Goal: Check status: Check status

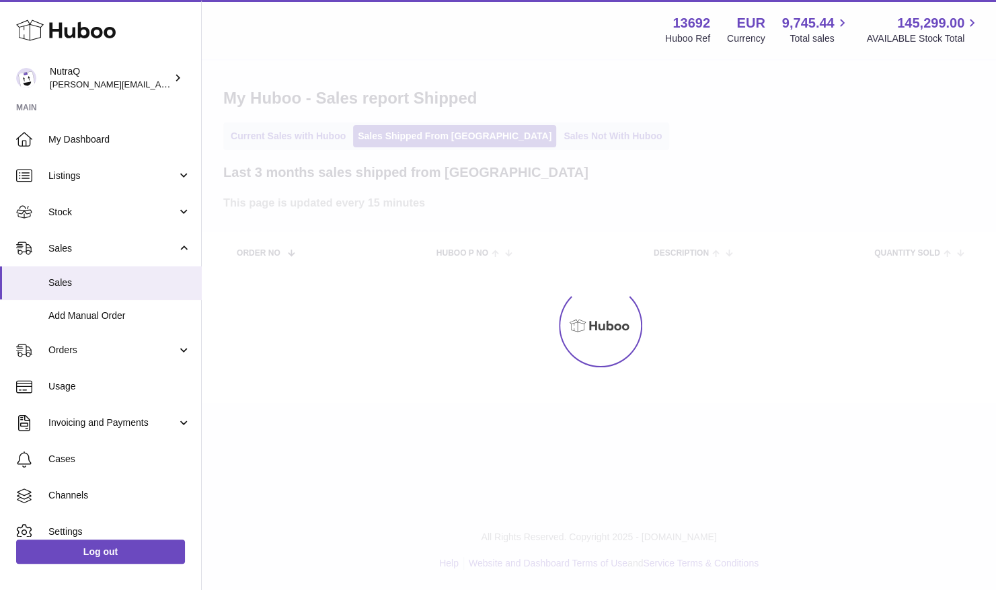
select select "**"
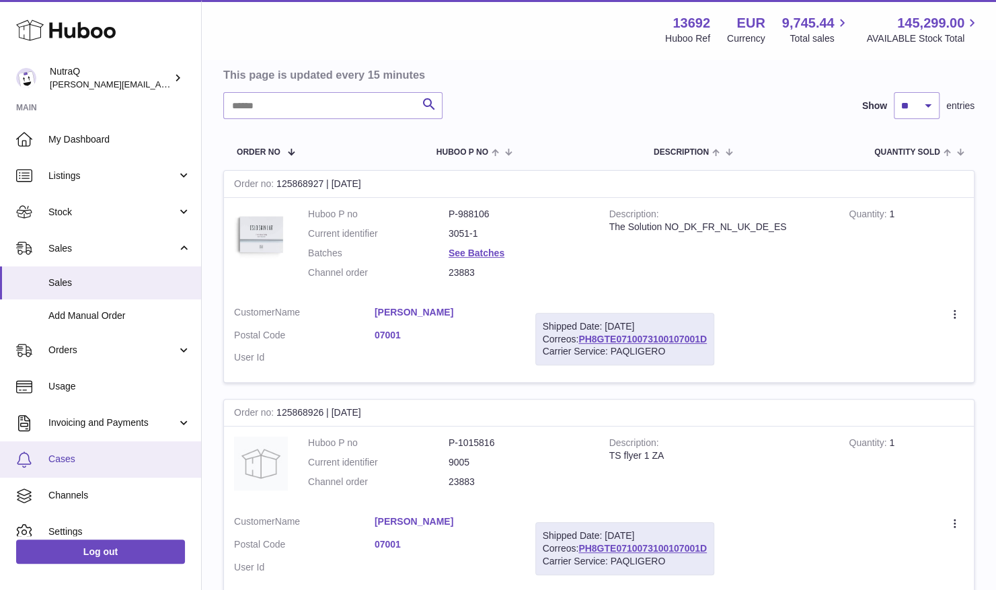
scroll to position [39, 0]
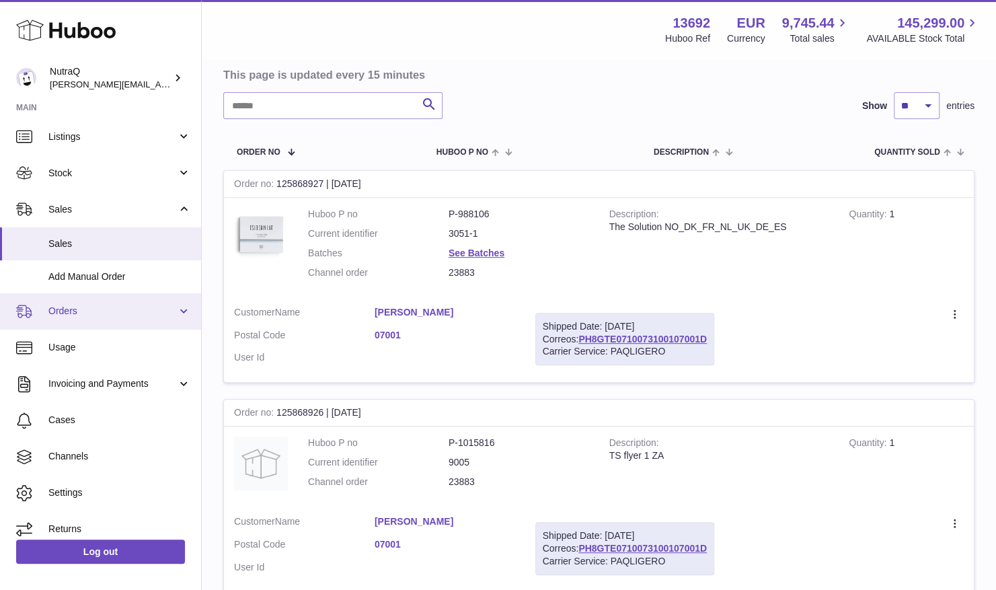
click at [179, 308] on link "Orders" at bounding box center [100, 311] width 201 height 36
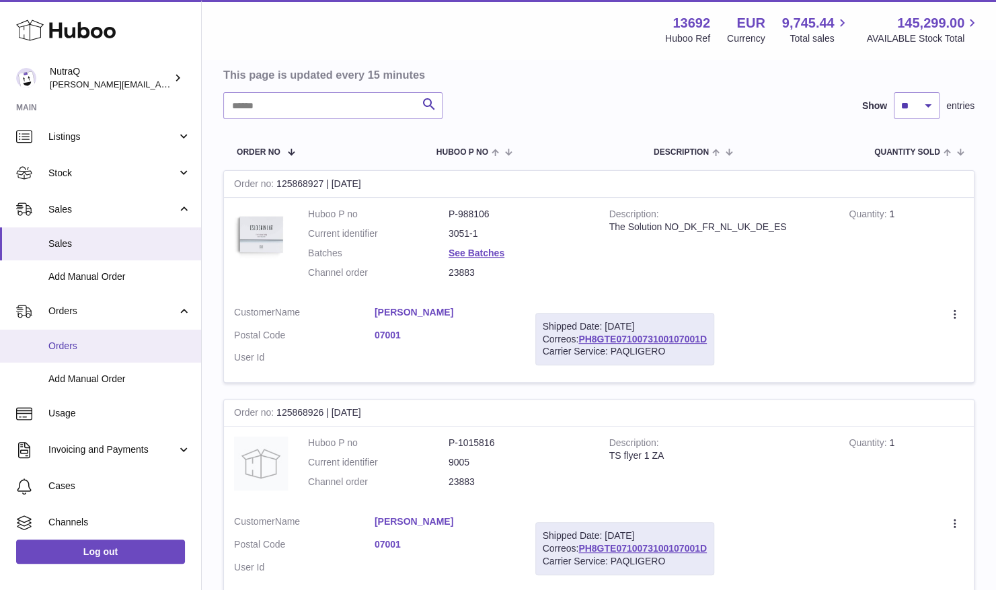
click at [137, 347] on span "Orders" at bounding box center [119, 346] width 143 height 13
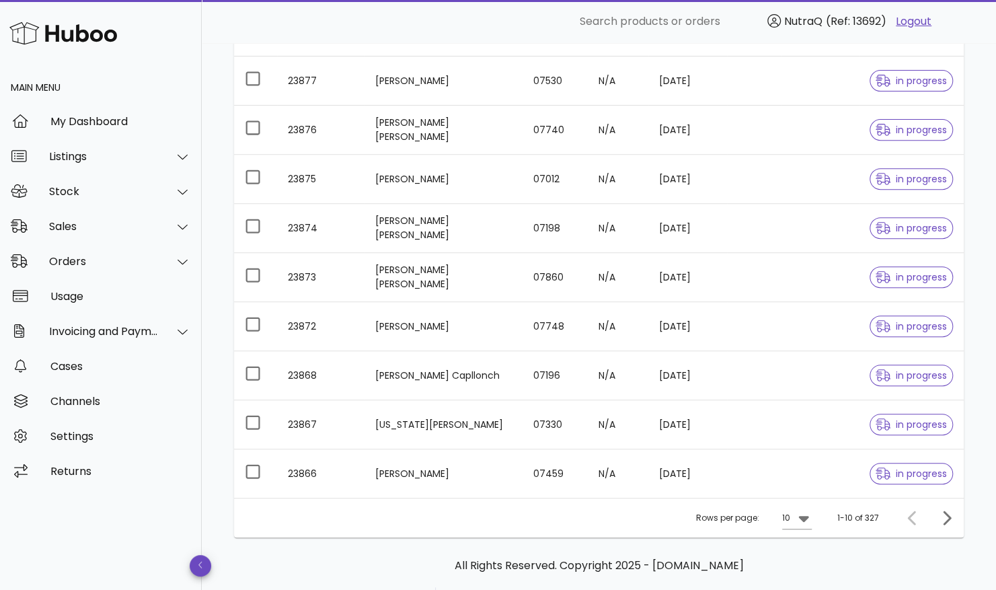
scroll to position [180, 0]
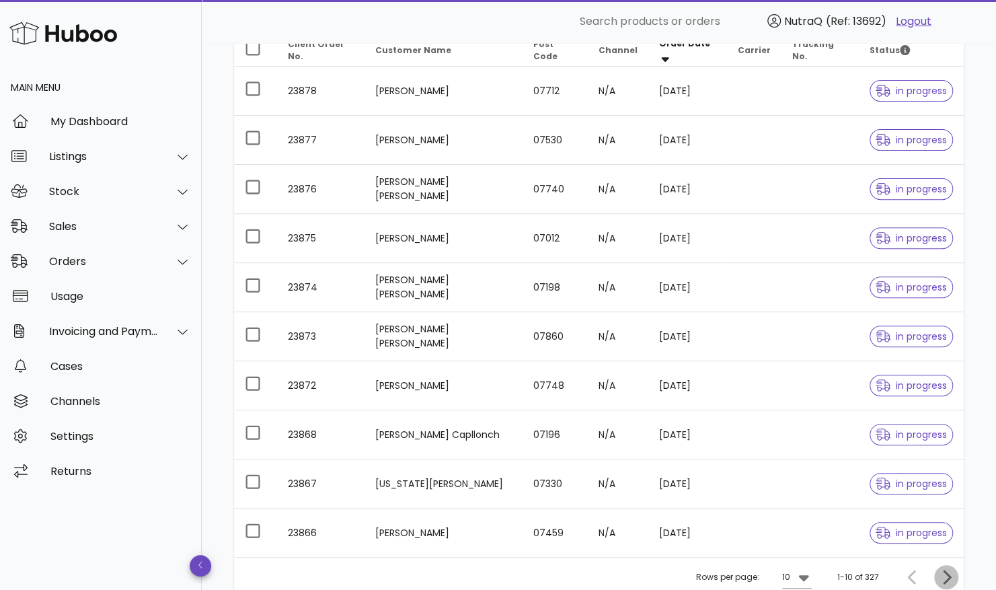
click at [953, 576] on icon "Next page" at bounding box center [946, 577] width 16 height 16
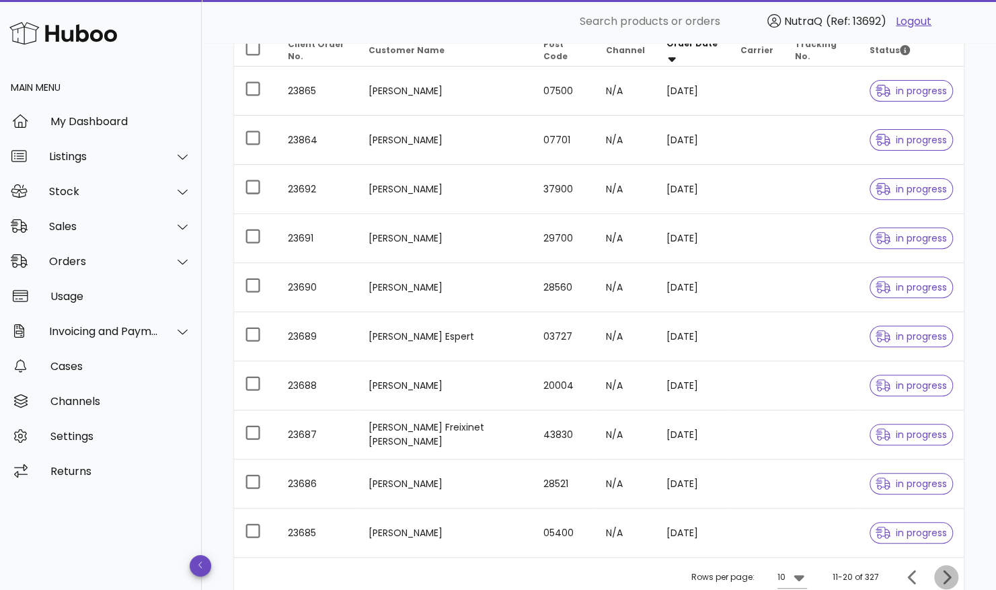
click at [948, 576] on icon "Next page" at bounding box center [947, 577] width 8 height 14
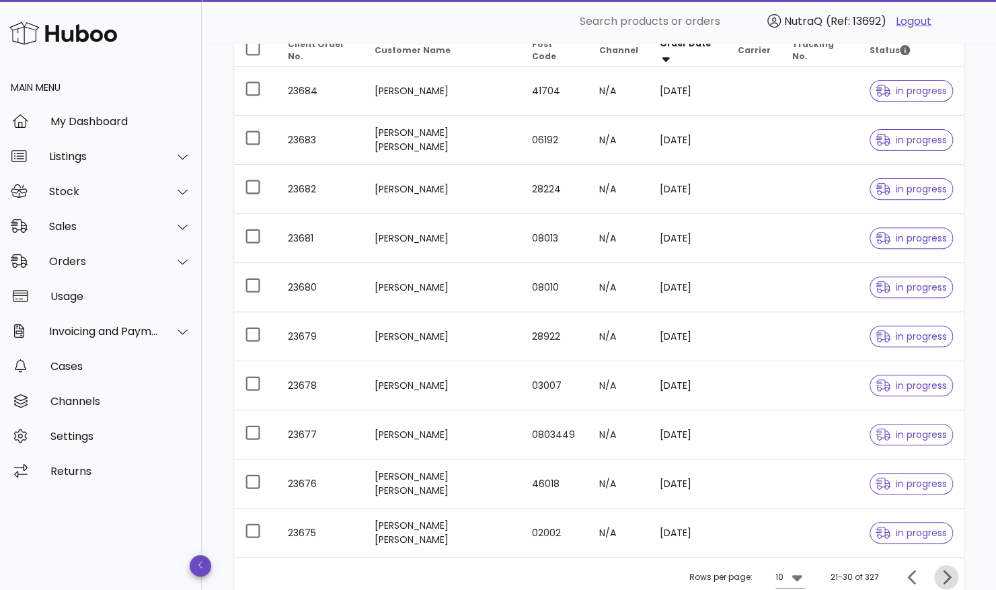
click at [948, 576] on icon "Next page" at bounding box center [947, 577] width 8 height 14
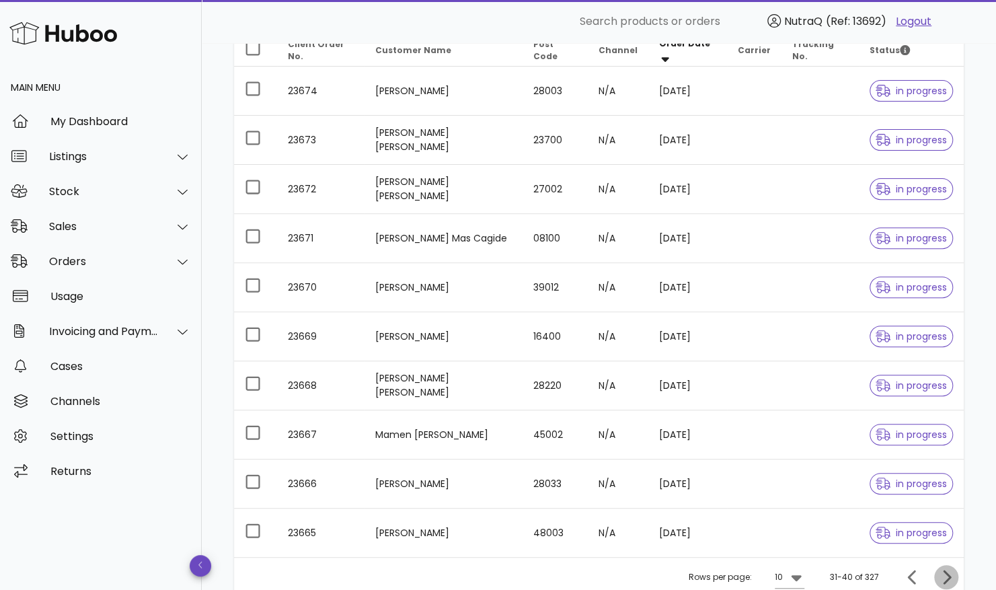
click at [948, 576] on icon "Next page" at bounding box center [947, 577] width 8 height 14
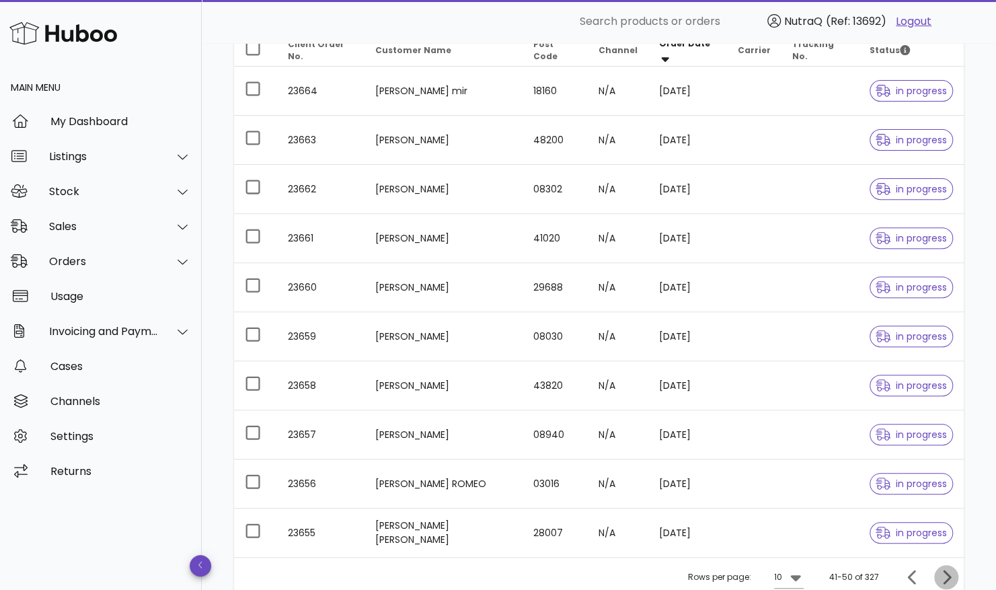
click at [948, 576] on icon "Next page" at bounding box center [947, 577] width 8 height 14
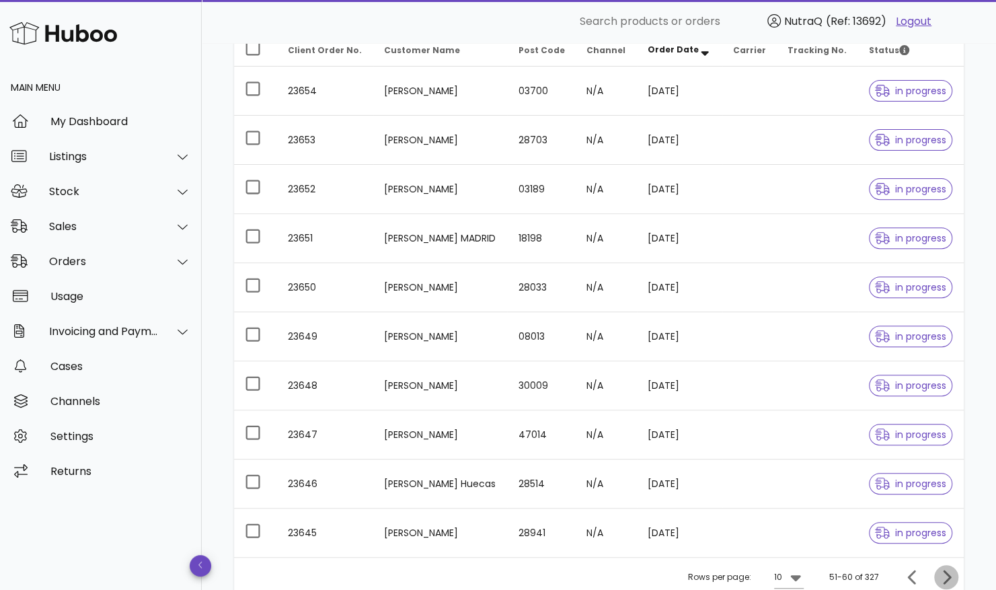
click at [948, 576] on icon "Next page" at bounding box center [947, 577] width 8 height 14
click at [909, 576] on icon "Previous page" at bounding box center [913, 577] width 16 height 16
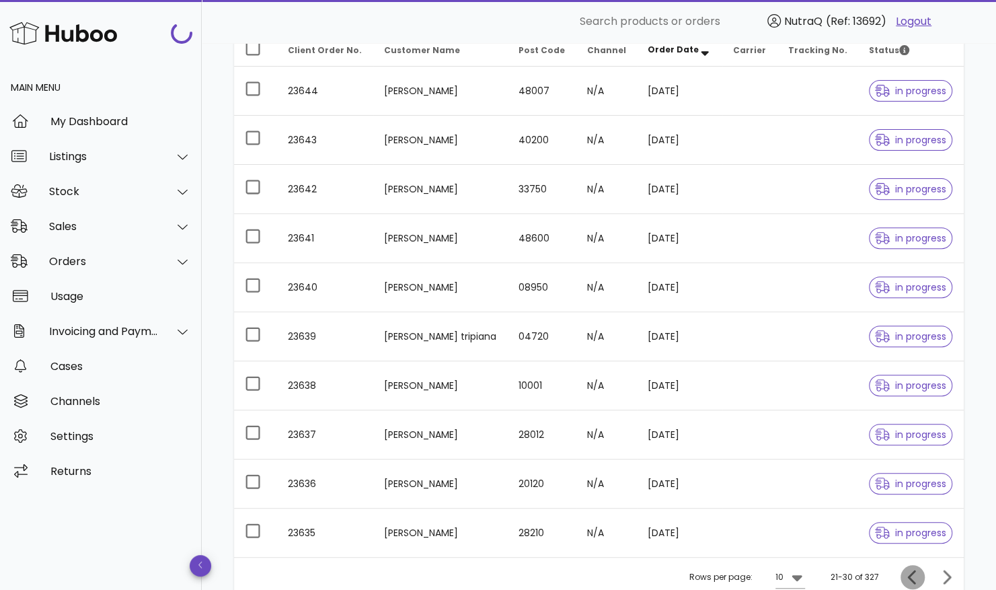
click at [909, 576] on icon "Previous page" at bounding box center [913, 577] width 16 height 16
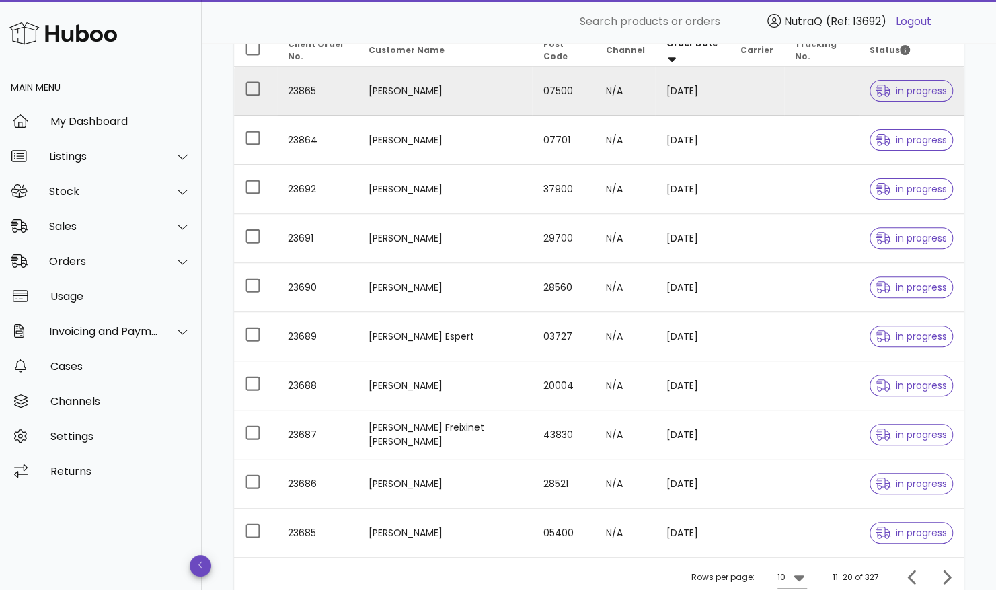
click at [939, 87] on span "in progress" at bounding box center [911, 90] width 71 height 9
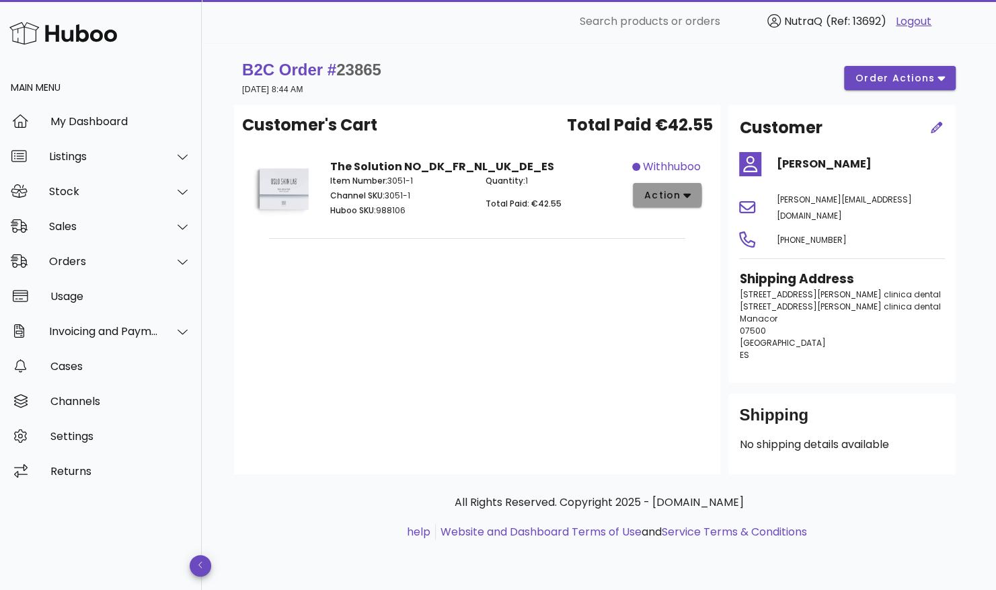
click at [691, 194] on button "action" at bounding box center [667, 195] width 69 height 24
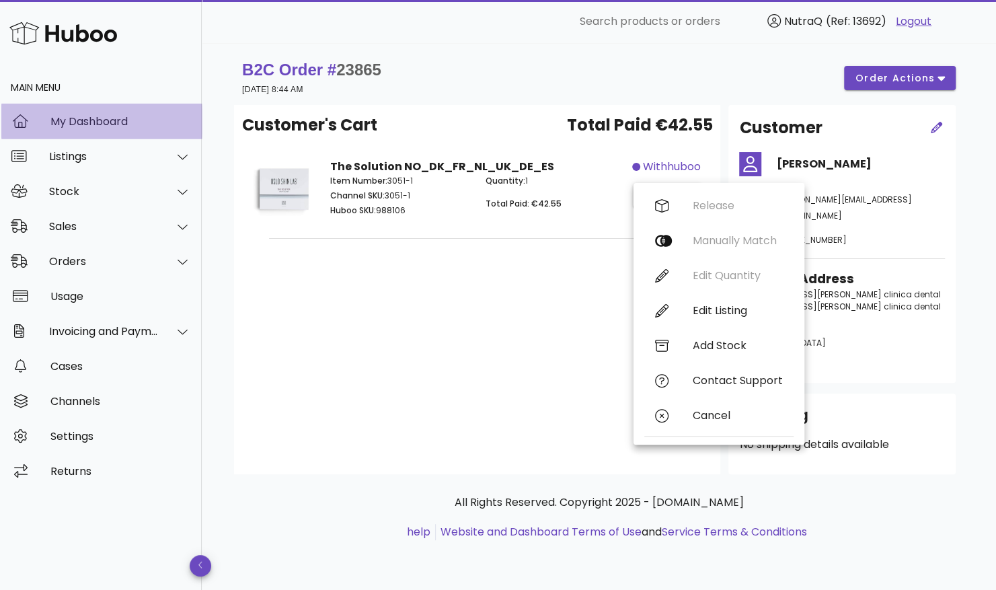
click at [112, 126] on div "My Dashboard" at bounding box center [120, 121] width 141 height 13
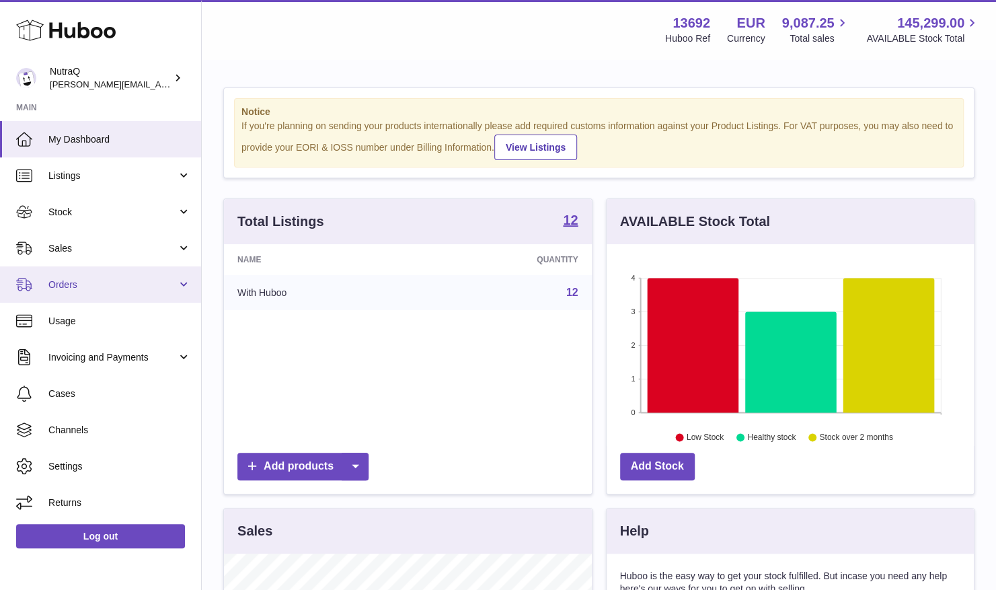
click at [100, 286] on span "Orders" at bounding box center [112, 284] width 128 height 13
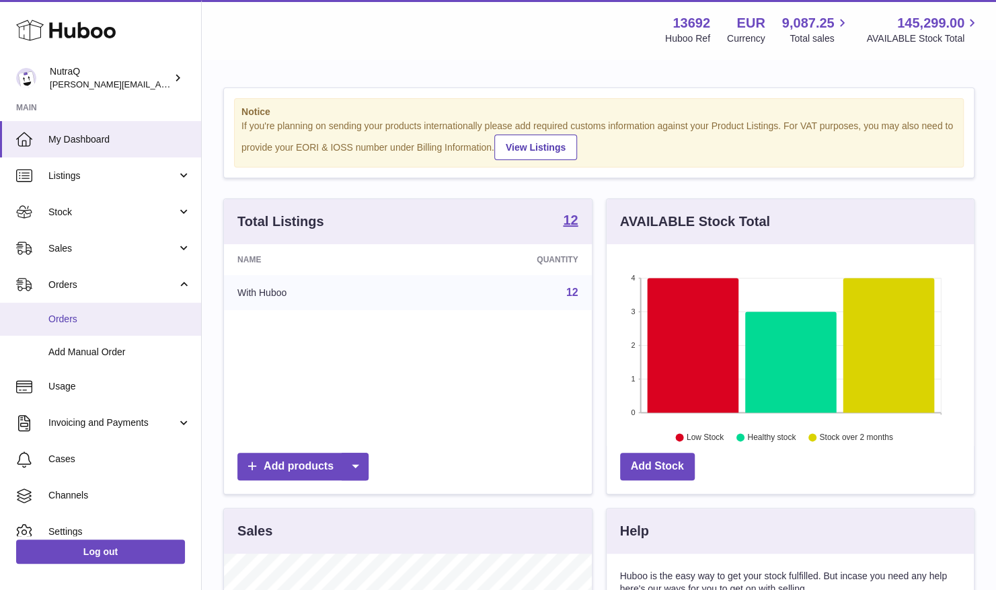
click at [90, 308] on link "Orders" at bounding box center [100, 319] width 201 height 33
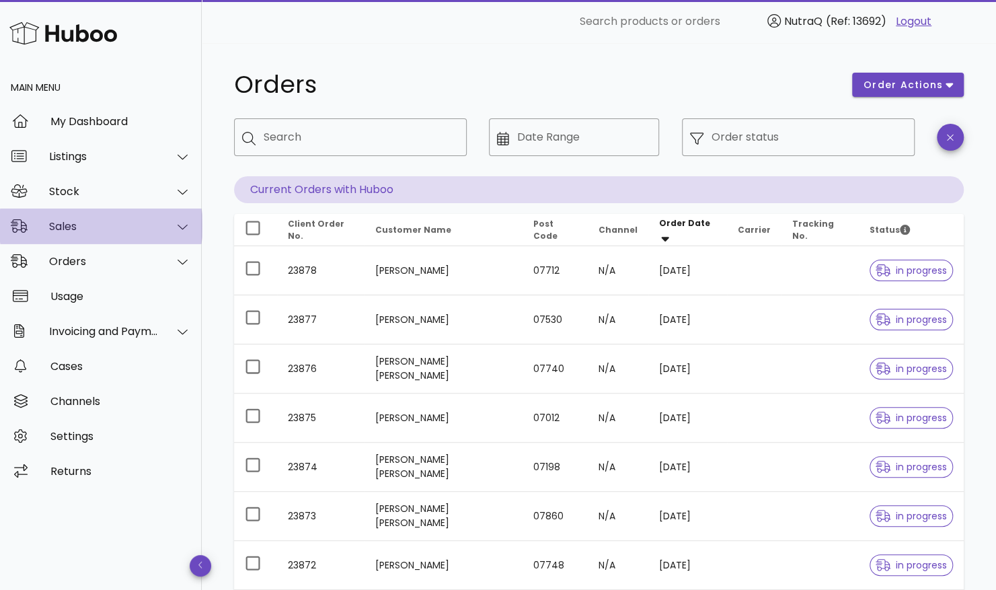
click at [93, 225] on div "Sales" at bounding box center [104, 226] width 110 height 13
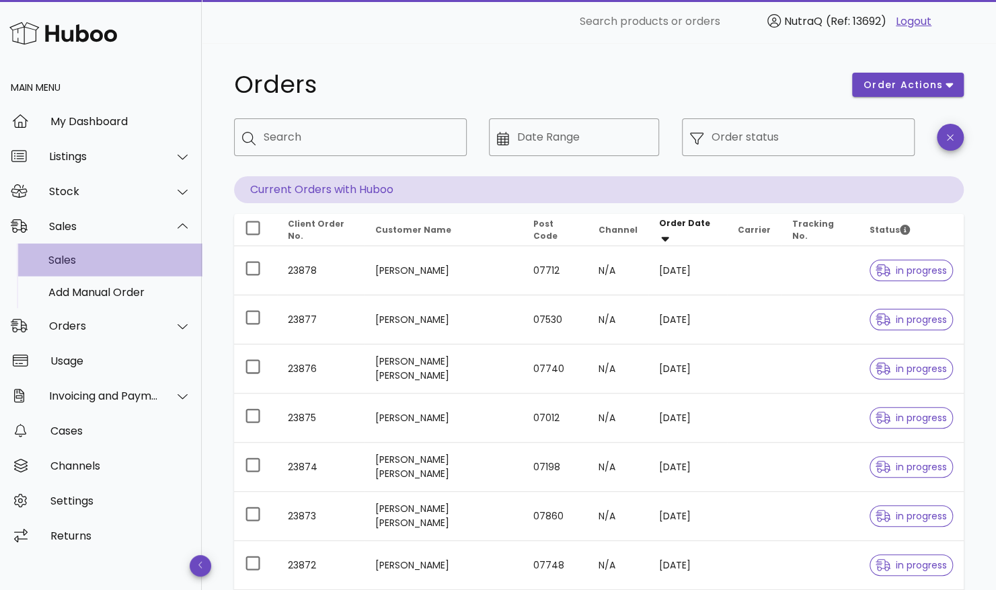
click at [81, 258] on div "Sales" at bounding box center [119, 260] width 143 height 13
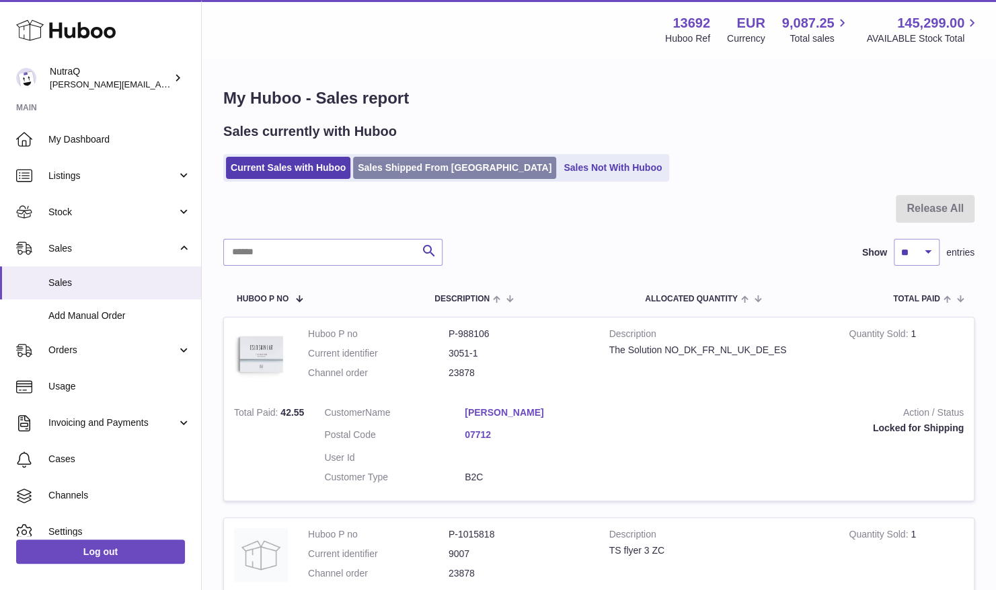
click at [445, 163] on link "Sales Shipped From [GEOGRAPHIC_DATA]" at bounding box center [454, 168] width 203 height 22
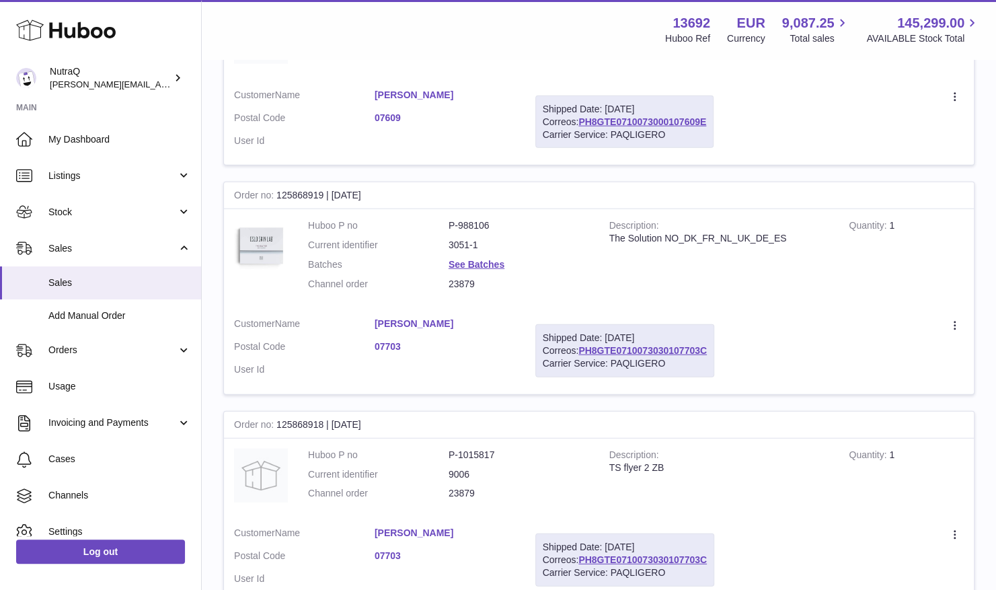
scroll to position [2030, 0]
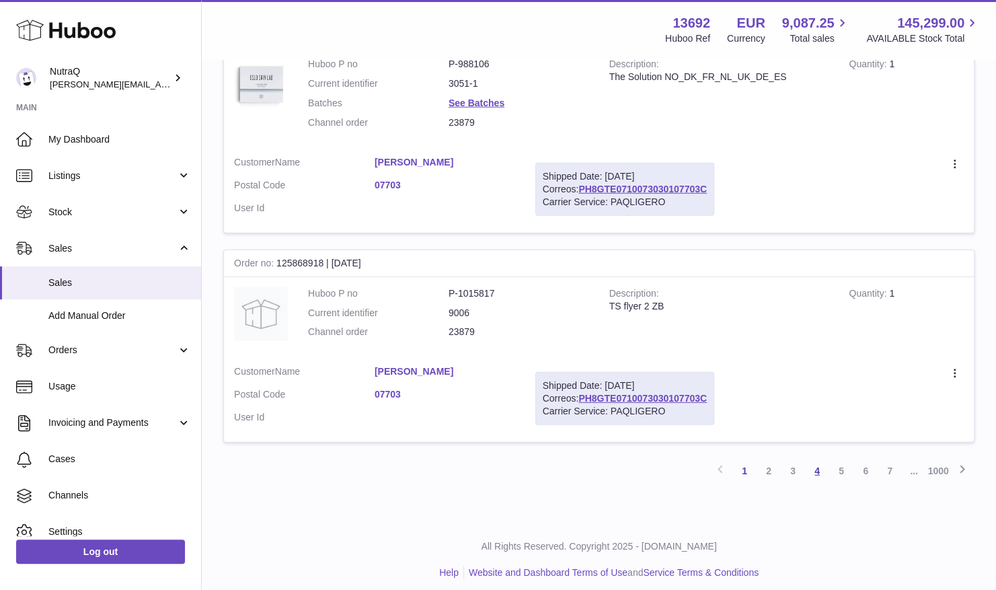
click at [820, 460] on link "4" at bounding box center [817, 471] width 24 height 24
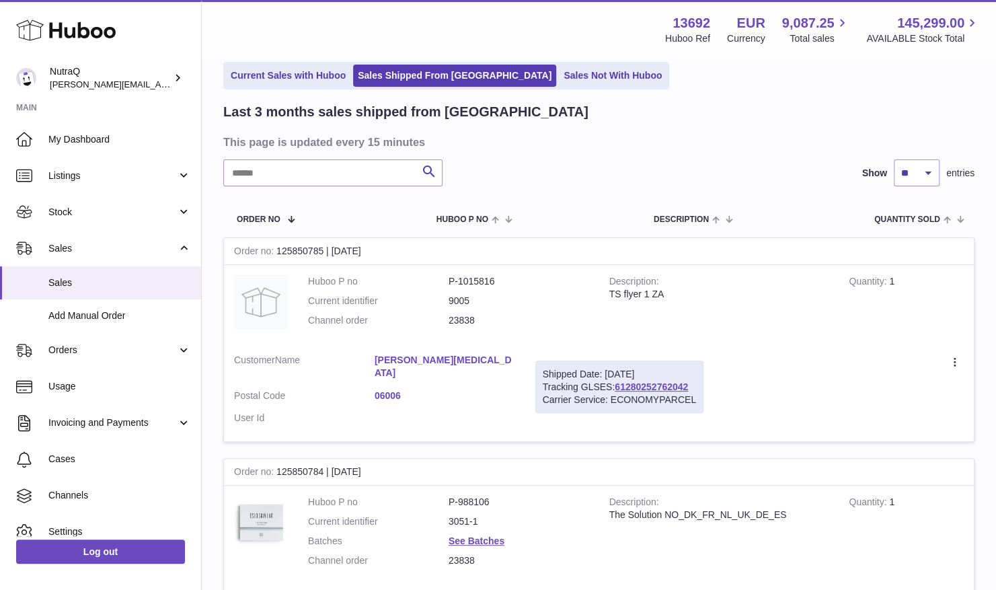
scroll to position [150, 0]
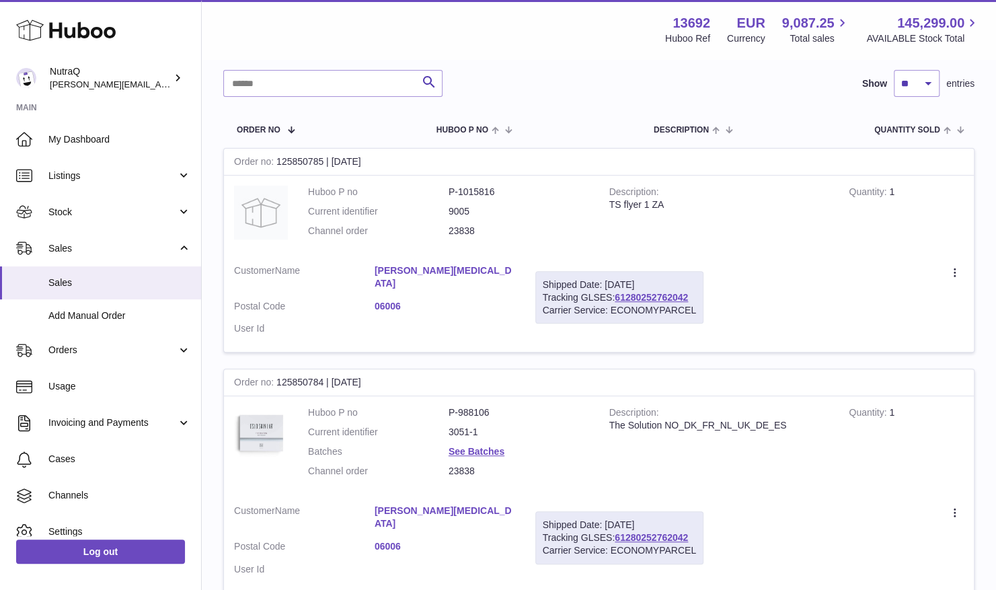
click at [389, 300] on link "06006" at bounding box center [445, 306] width 141 height 13
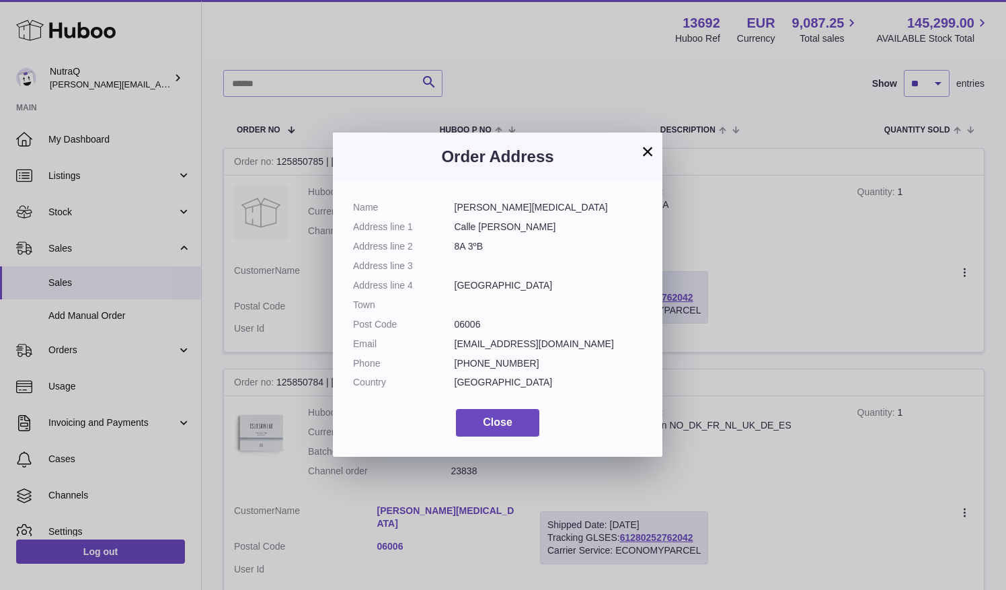
click at [646, 155] on button "×" at bounding box center [648, 151] width 16 height 16
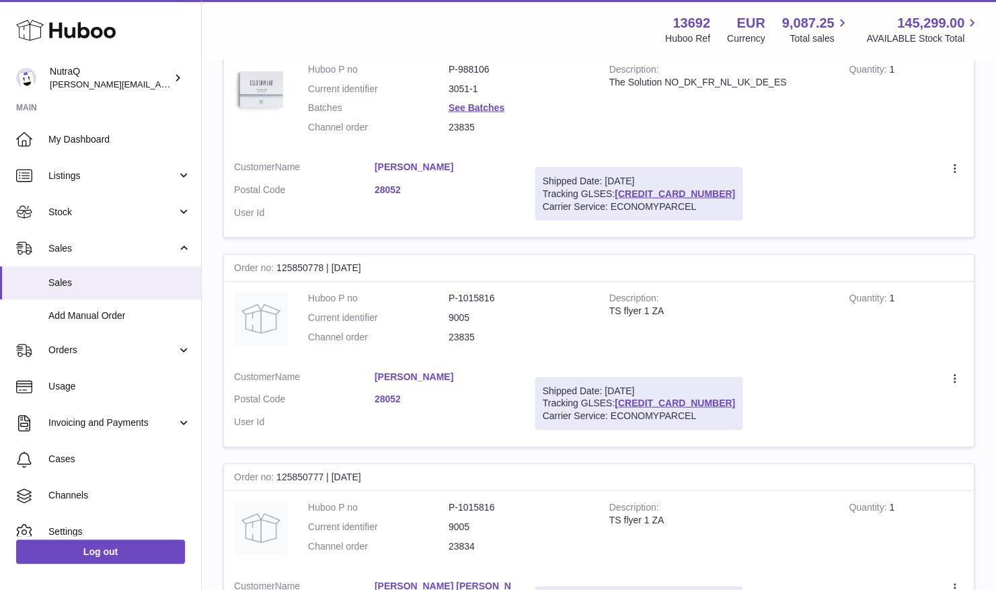
scroll to position [2030, 0]
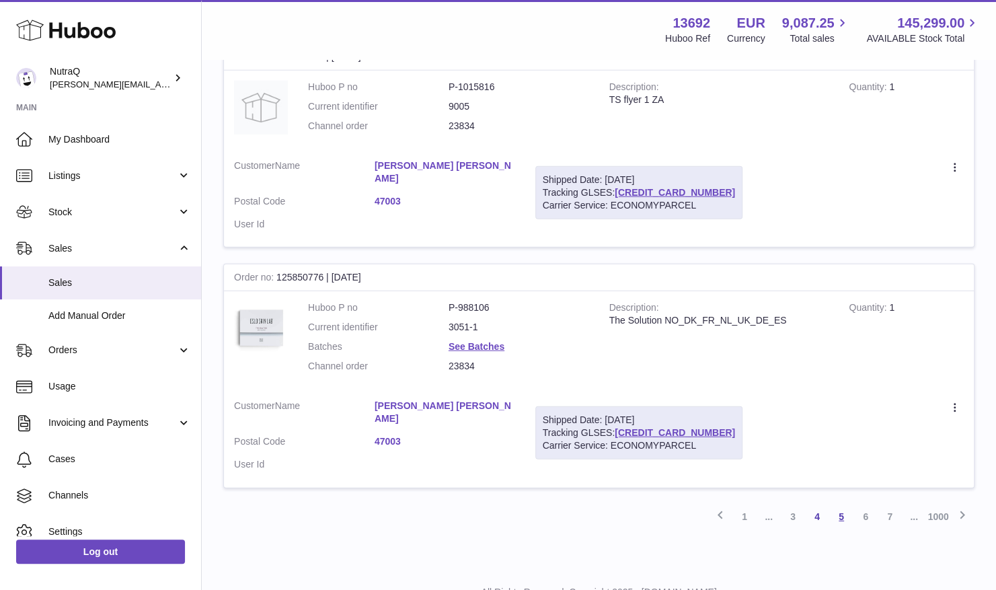
click at [839, 504] on link "5" at bounding box center [841, 516] width 24 height 24
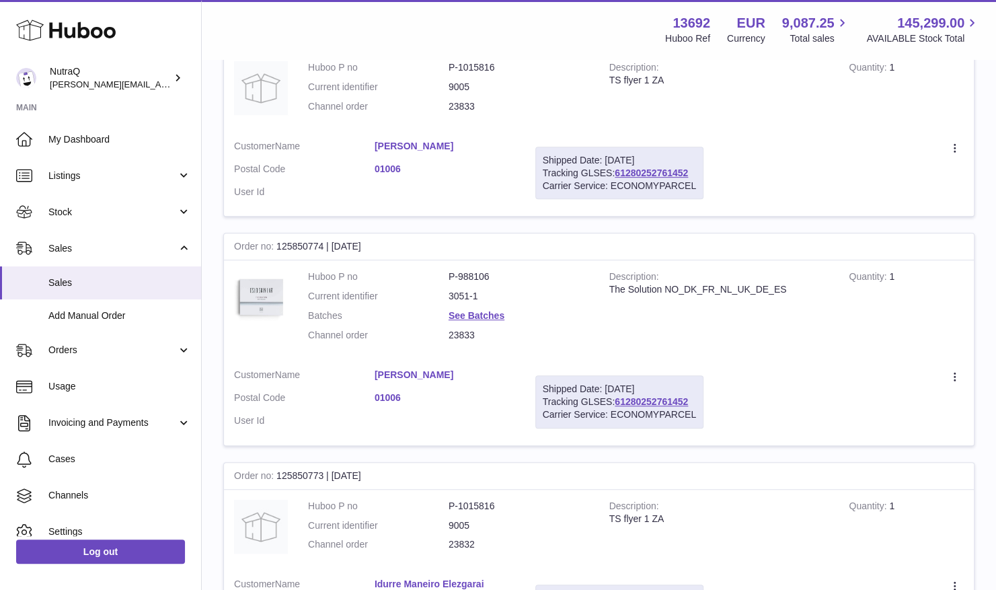
scroll to position [267, 0]
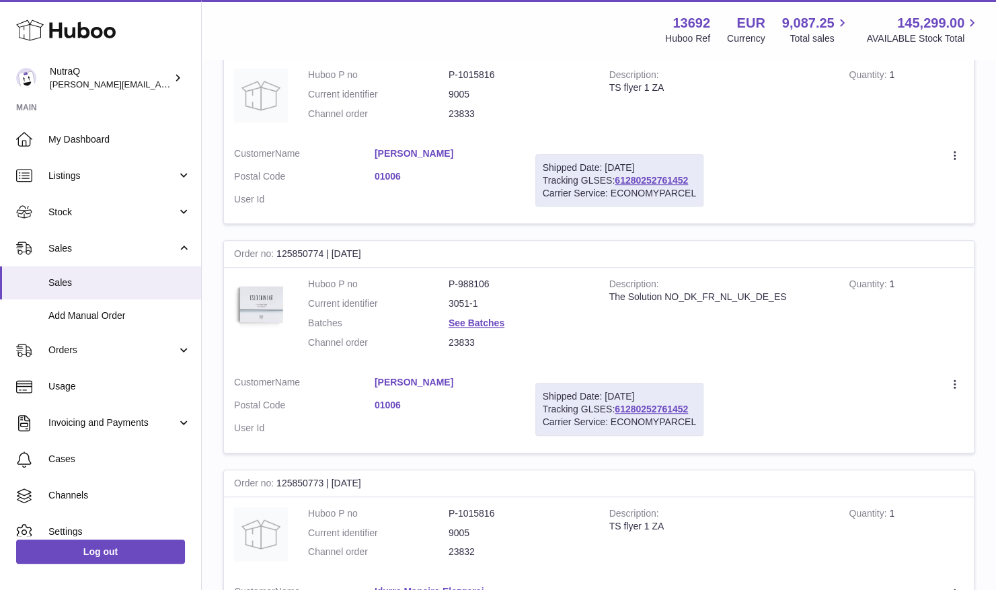
click at [388, 401] on link "01006" at bounding box center [445, 405] width 141 height 13
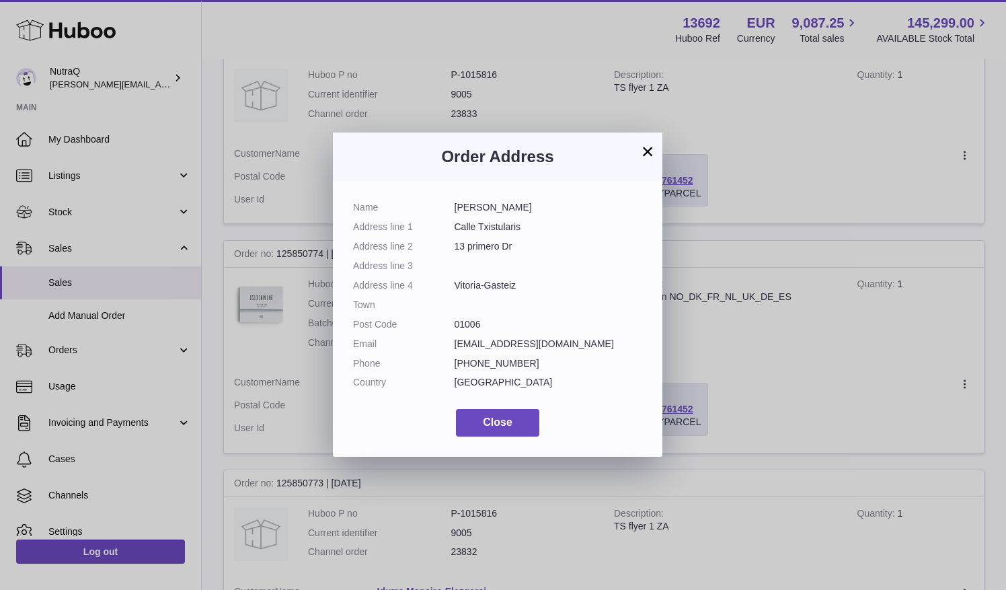
click at [644, 148] on button "×" at bounding box center [648, 151] width 16 height 16
